Goal: Use online tool/utility: Utilize a website feature to perform a specific function

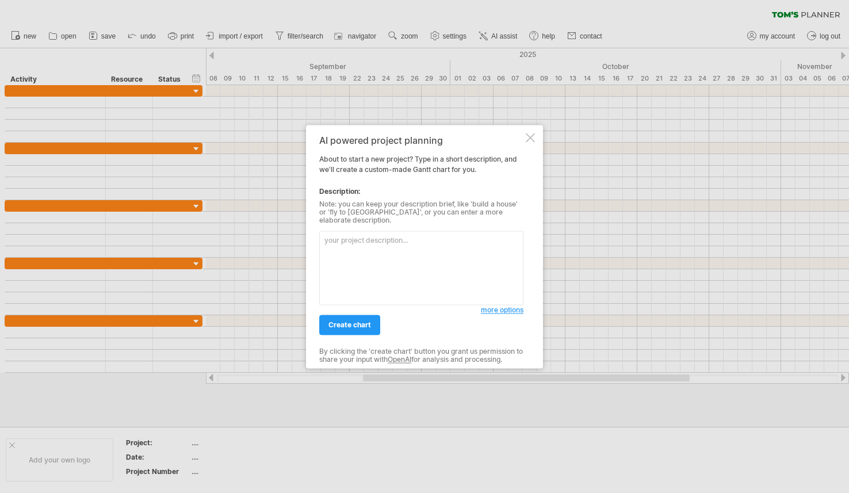
click at [501, 306] on span "more options" at bounding box center [502, 309] width 43 height 9
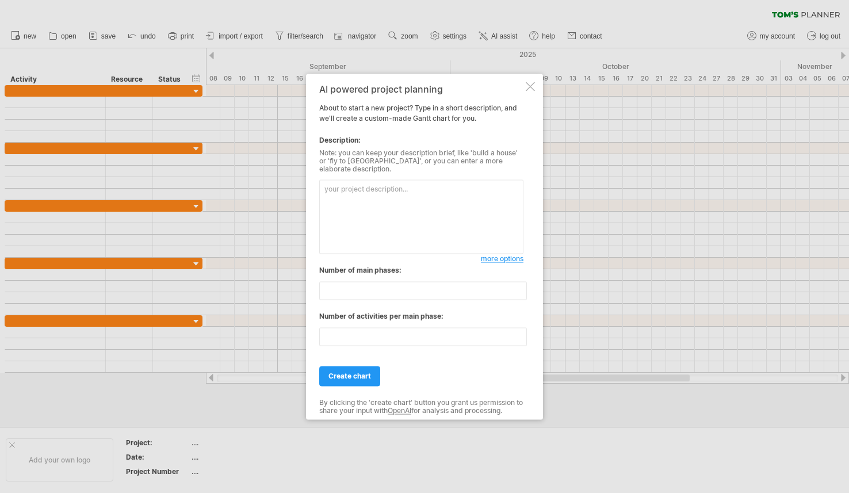
click at [529, 89] on div at bounding box center [529, 86] width 9 height 9
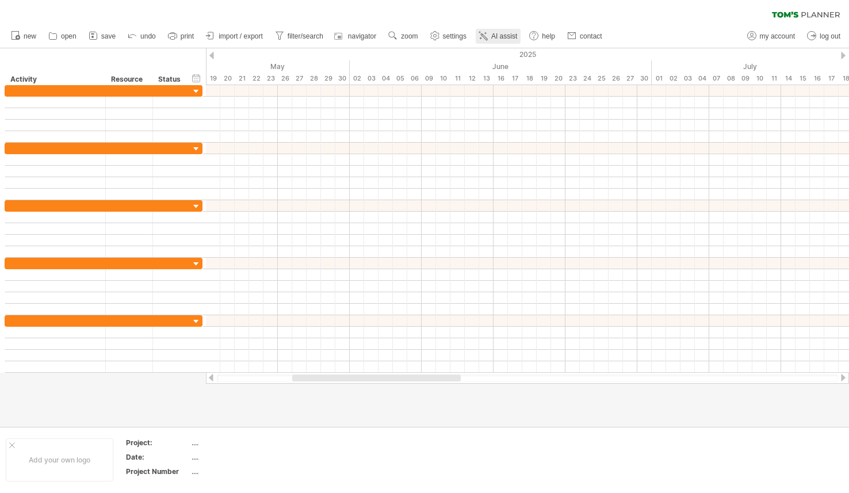
click at [517, 36] on span "AI assist" at bounding box center [504, 36] width 26 height 8
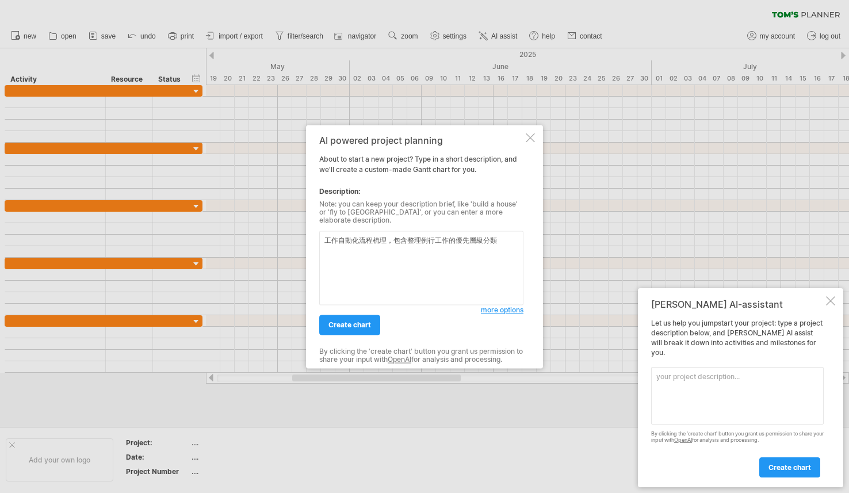
type textarea "工作自動化流程梳理，包含整理例行工作的優先層級分類"
click at [508, 310] on link "more options" at bounding box center [502, 310] width 43 height 10
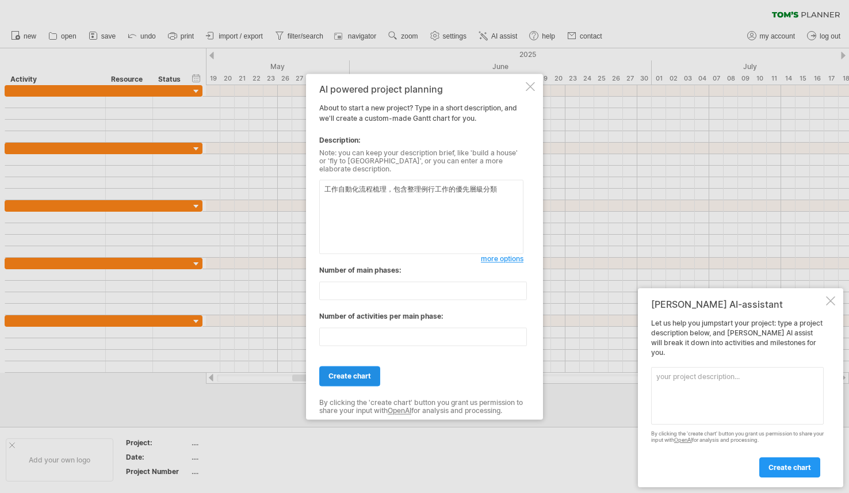
click at [363, 366] on link "create chart" at bounding box center [349, 376] width 61 height 20
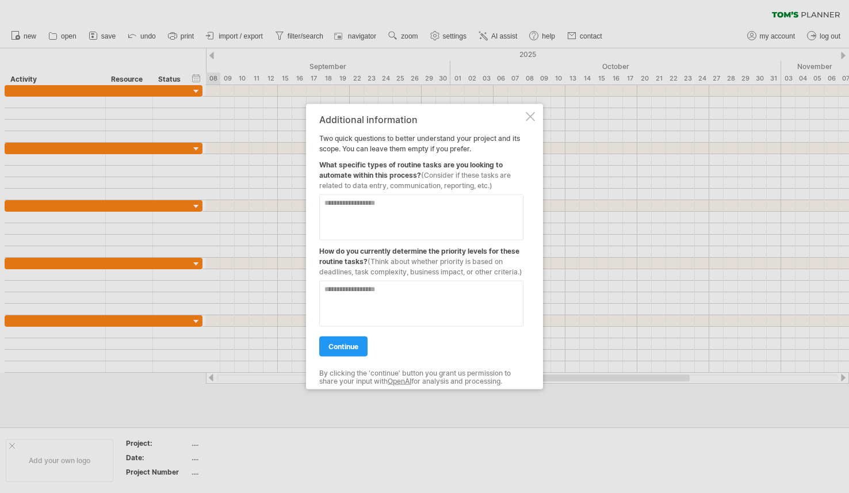
click at [528, 112] on div at bounding box center [529, 116] width 9 height 9
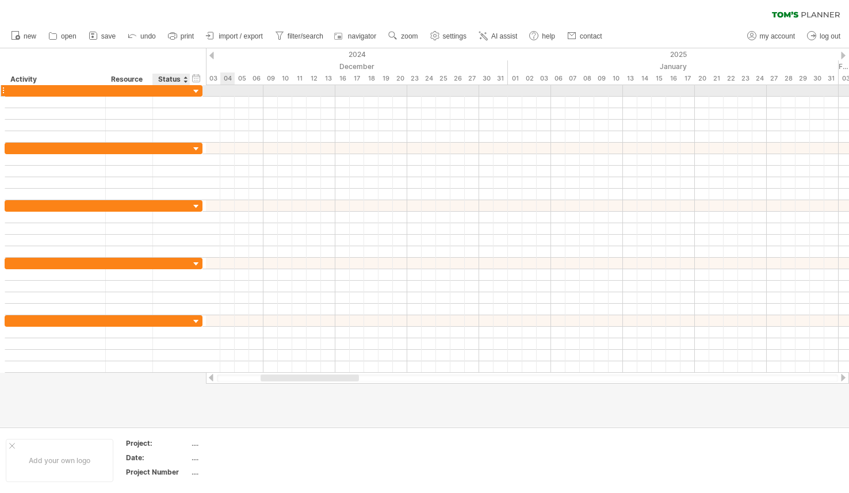
click at [194, 94] on div at bounding box center [196, 91] width 11 height 11
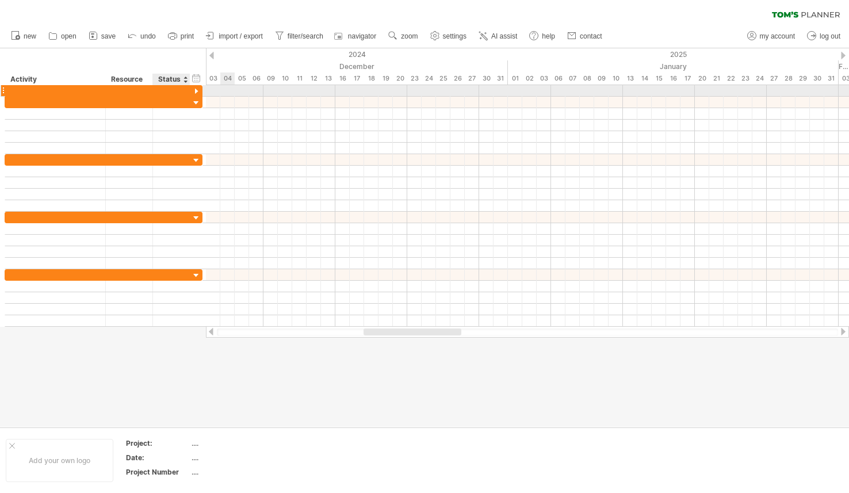
click at [196, 89] on div at bounding box center [196, 91] width 11 height 11
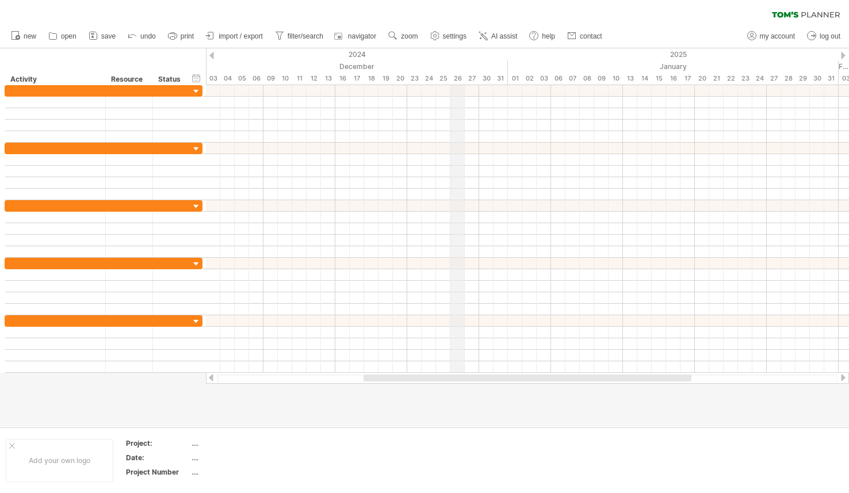
click at [457, 60] on div "December" at bounding box center [349, 66] width 316 height 12
click at [511, 40] on font "AI assist" at bounding box center [504, 36] width 26 height 8
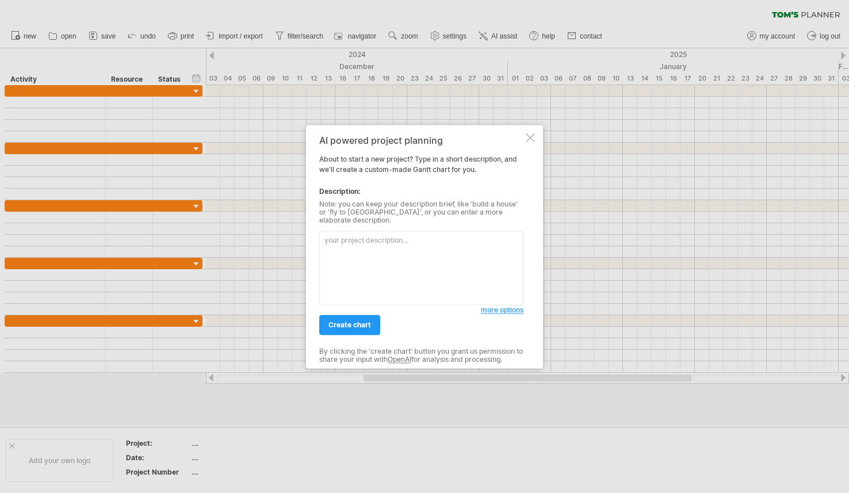
click at [640, 393] on div at bounding box center [424, 246] width 849 height 493
